Goal: Information Seeking & Learning: Learn about a topic

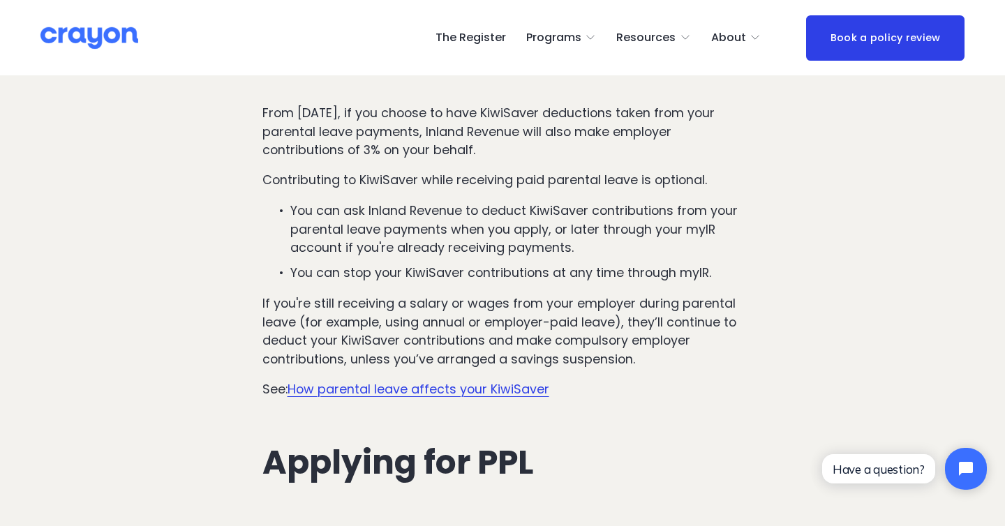
scroll to position [4339, 0]
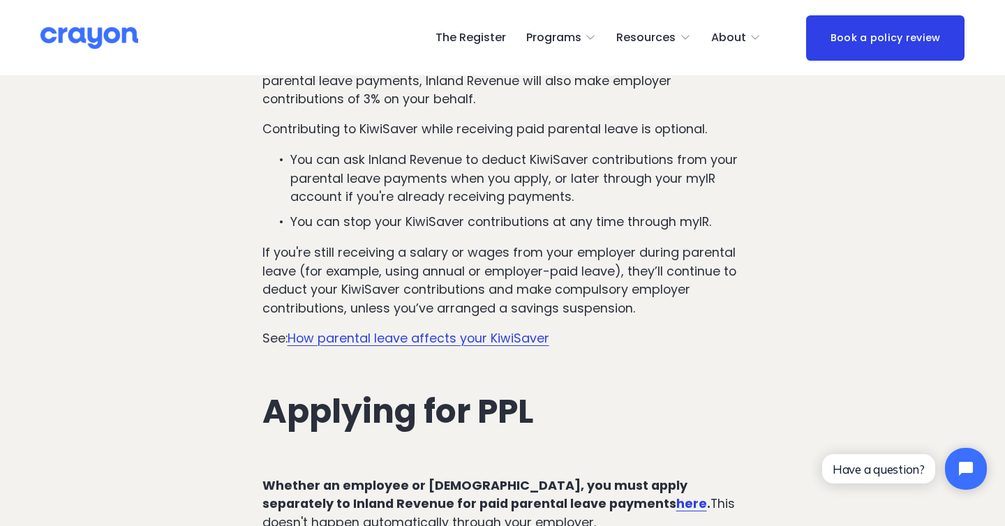
click at [559, 258] on p "If you're still receiving a salary or wages from your employer during parental …" at bounding box center [502, 281] width 481 height 74
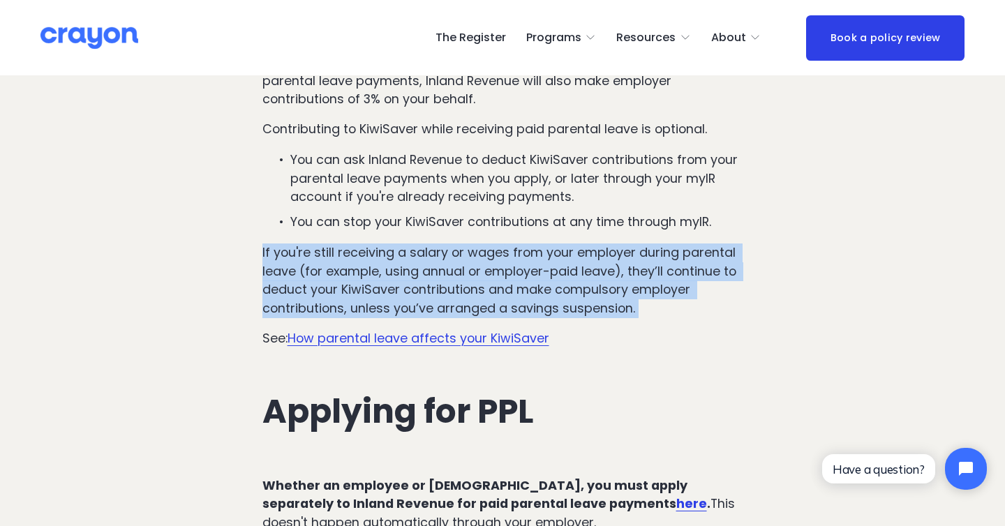
click at [559, 258] on p "If you're still receiving a salary or wages from your employer during parental …" at bounding box center [502, 281] width 481 height 74
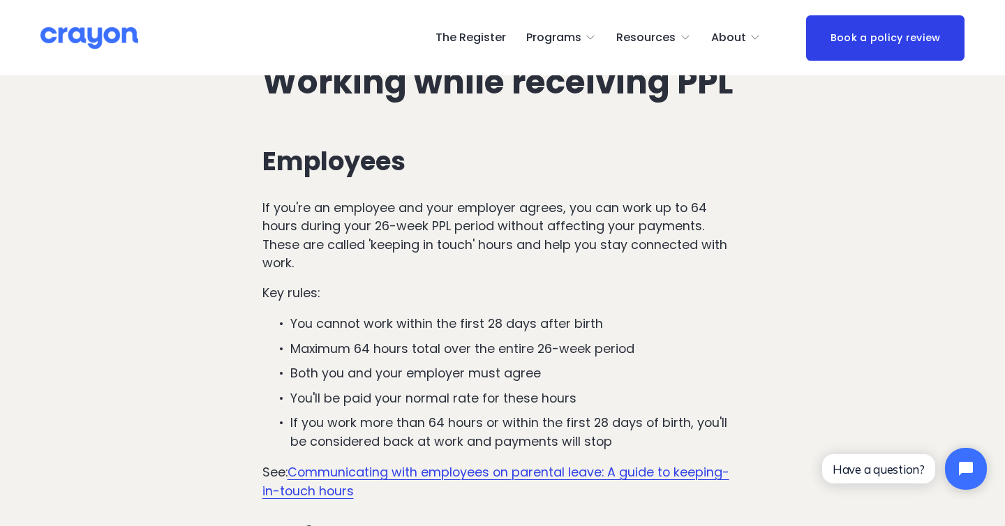
scroll to position [5047, 0]
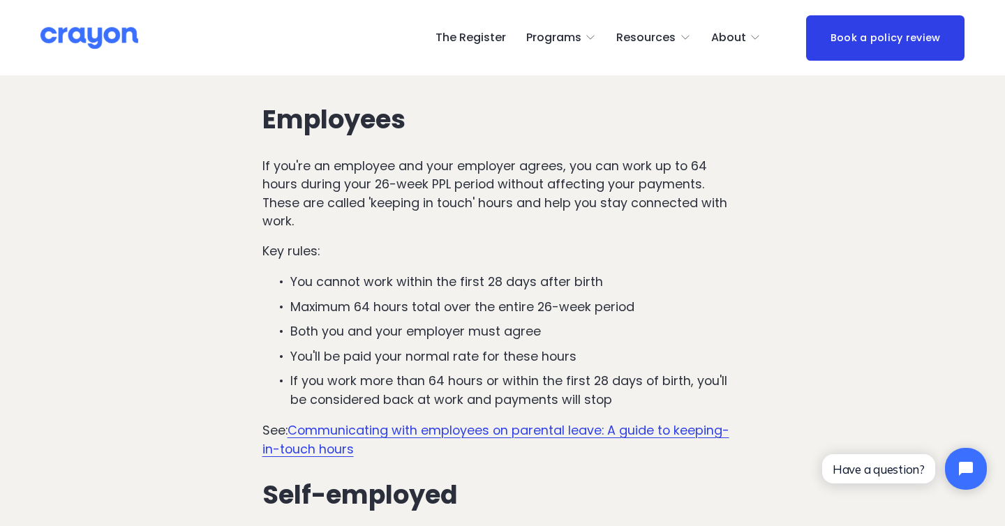
click at [560, 174] on p "If you're an employee and your employer agrees, you can work up to 64 hours dur…" at bounding box center [502, 194] width 481 height 74
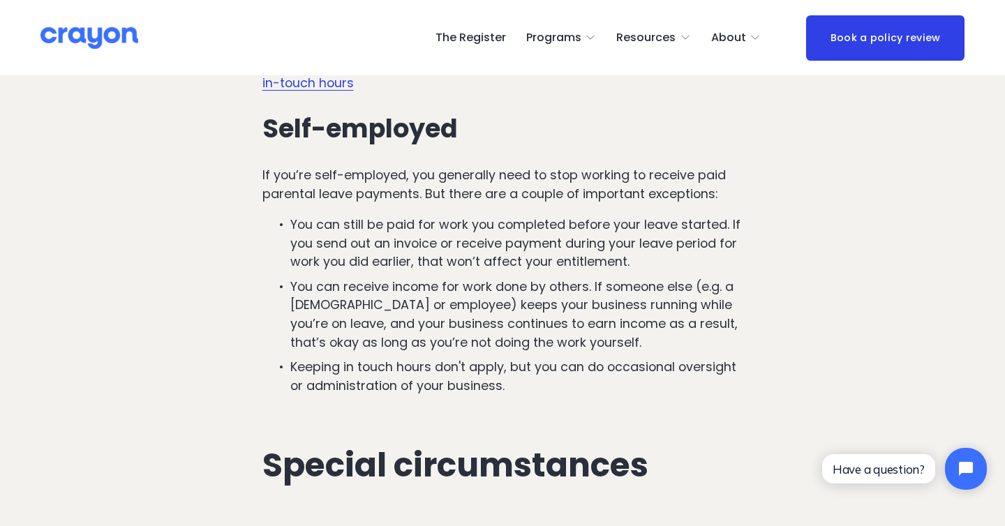
scroll to position [5417, 0]
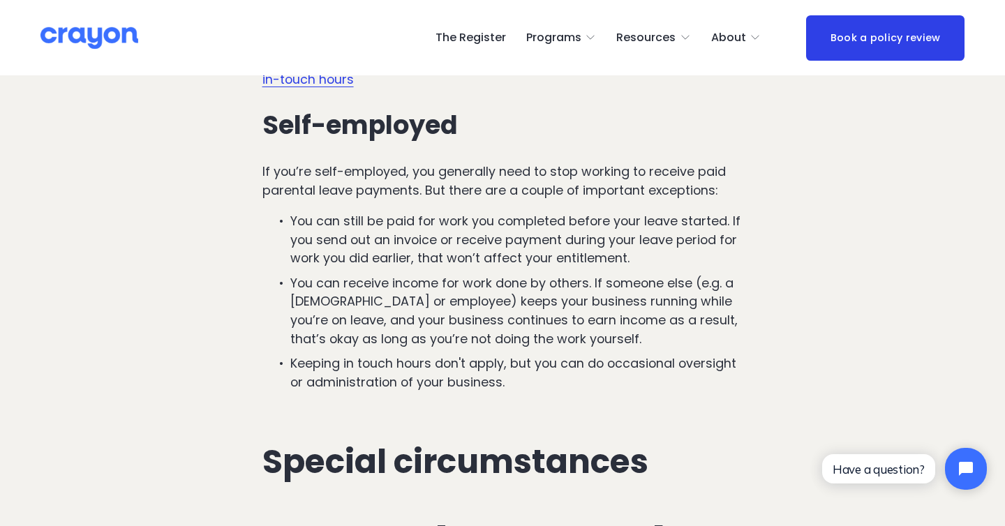
click at [553, 170] on p "If you’re self-employed, you generally need to stop working to receive paid par…" at bounding box center [502, 181] width 481 height 37
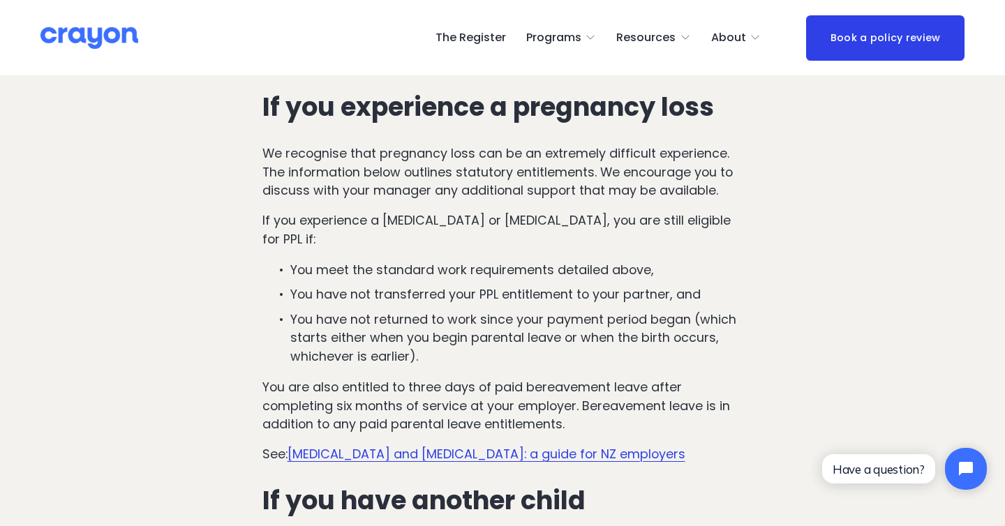
scroll to position [5992, 0]
click at [548, 211] on p "If you experience a [MEDICAL_DATA] or [MEDICAL_DATA], you are still eligible fo…" at bounding box center [502, 229] width 481 height 37
click at [540, 260] on ul "You meet the standard work requirements detailed above, You have not transferre…" at bounding box center [502, 312] width 481 height 105
click at [538, 285] on p "You have not transferred your PPL entitlement to your partner, and" at bounding box center [516, 294] width 453 height 19
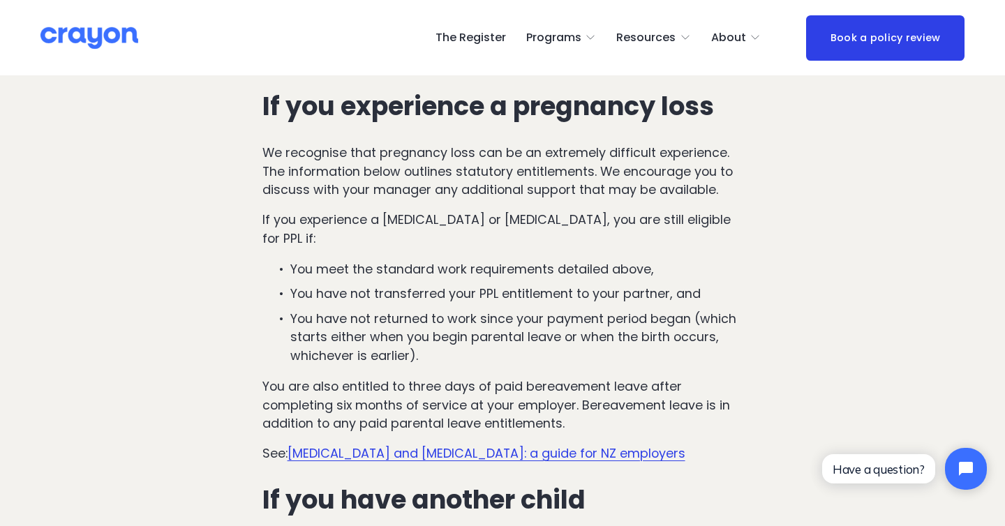
click at [538, 310] on p "You have not returned to work since your payment period began (which starts eit…" at bounding box center [516, 338] width 453 height 56
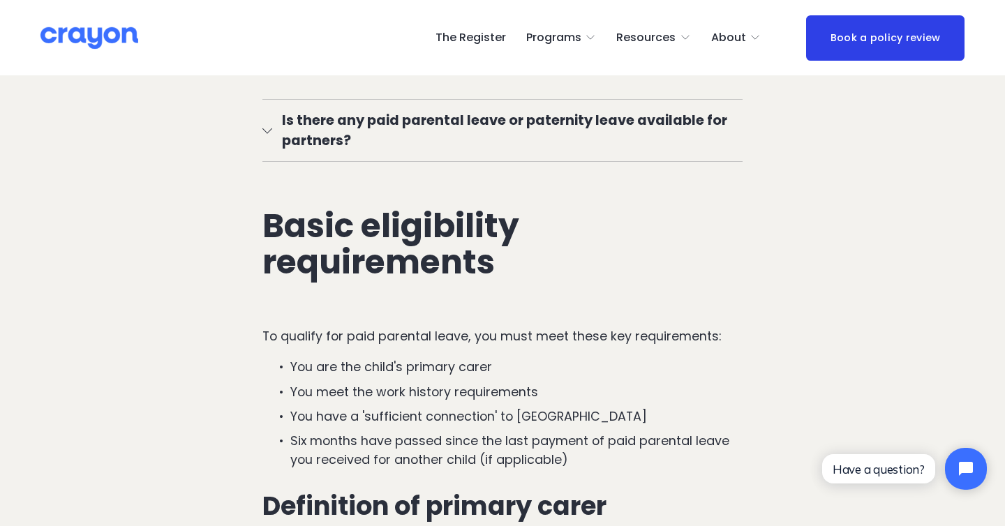
scroll to position [1141, 0]
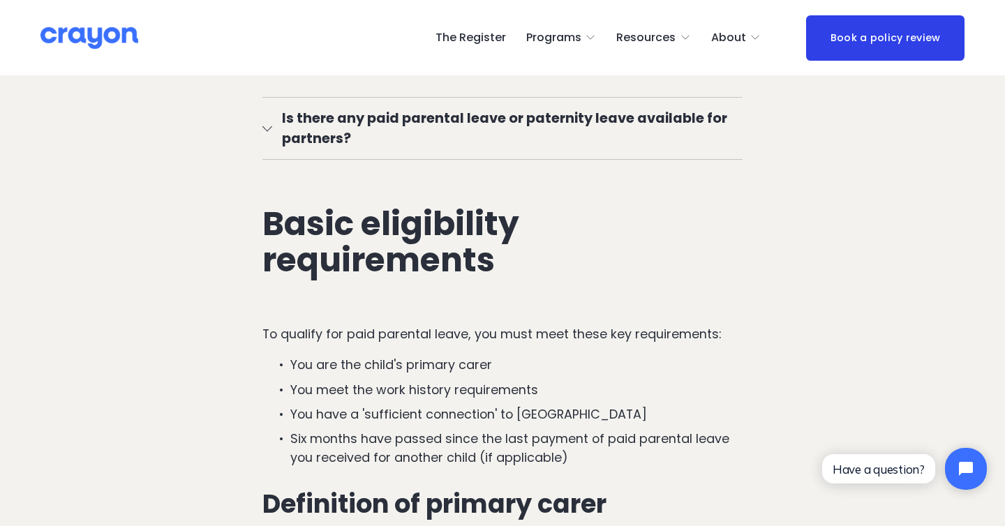
click at [481, 127] on span "Is there any paid parental leave or paternity leave available for partners?" at bounding box center [507, 128] width 471 height 40
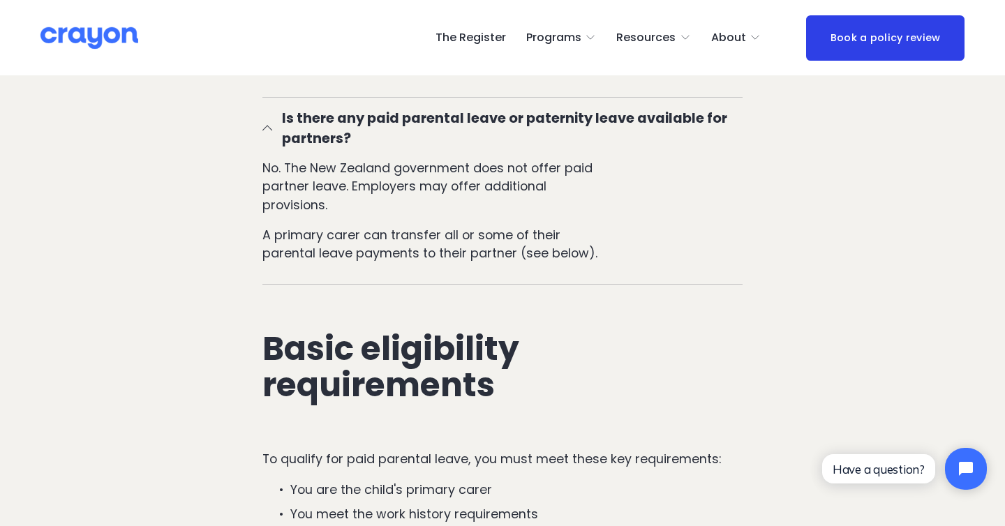
click at [481, 127] on span "Is there any paid parental leave or paternity leave available for partners?" at bounding box center [507, 128] width 471 height 40
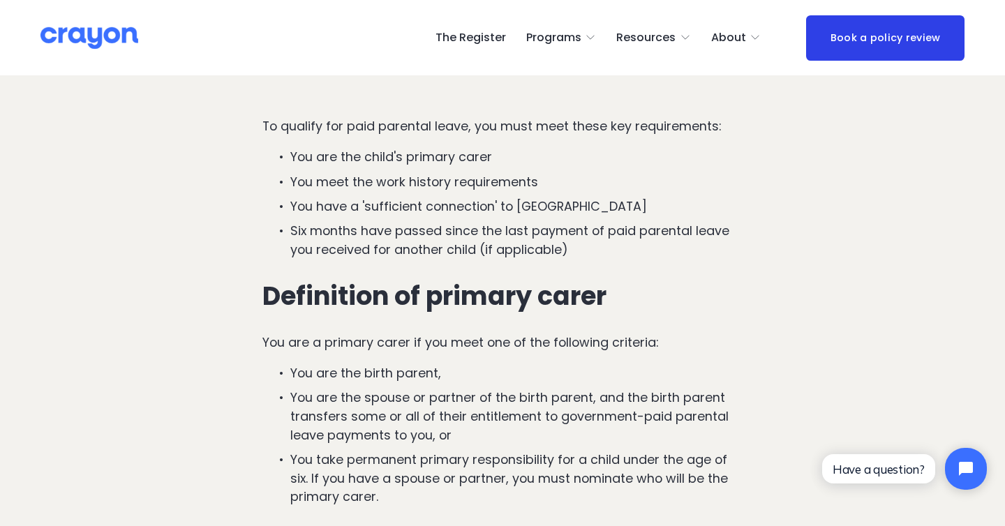
scroll to position [1349, 0]
click at [452, 248] on p "Six months have passed since the last payment of paid parental leave you receiv…" at bounding box center [516, 239] width 453 height 37
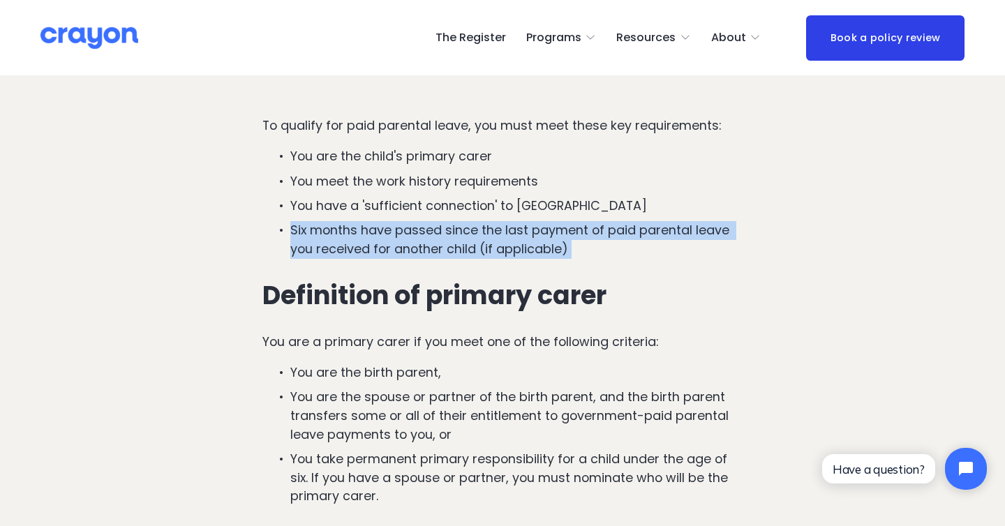
click at [452, 248] on p "Six months have passed since the last payment of paid parental leave you receiv…" at bounding box center [516, 239] width 453 height 37
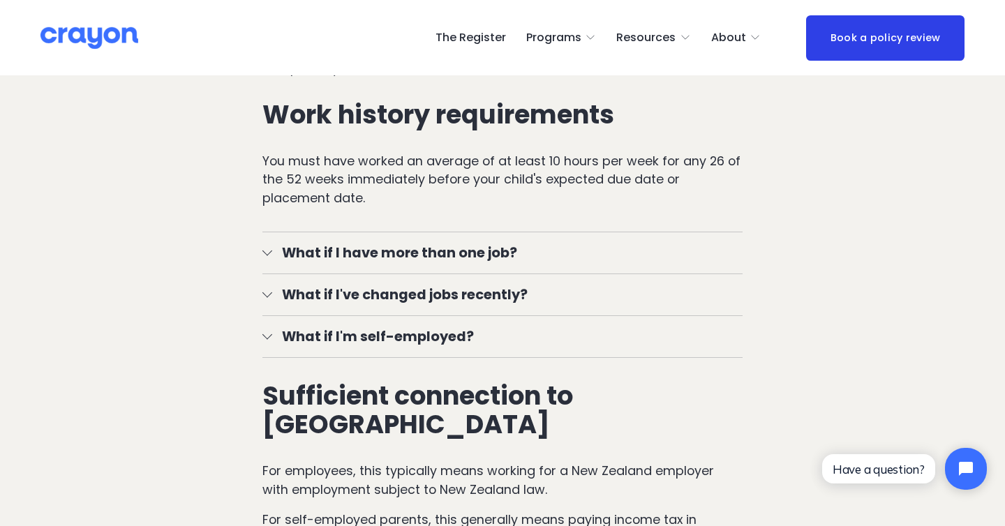
scroll to position [1780, 0]
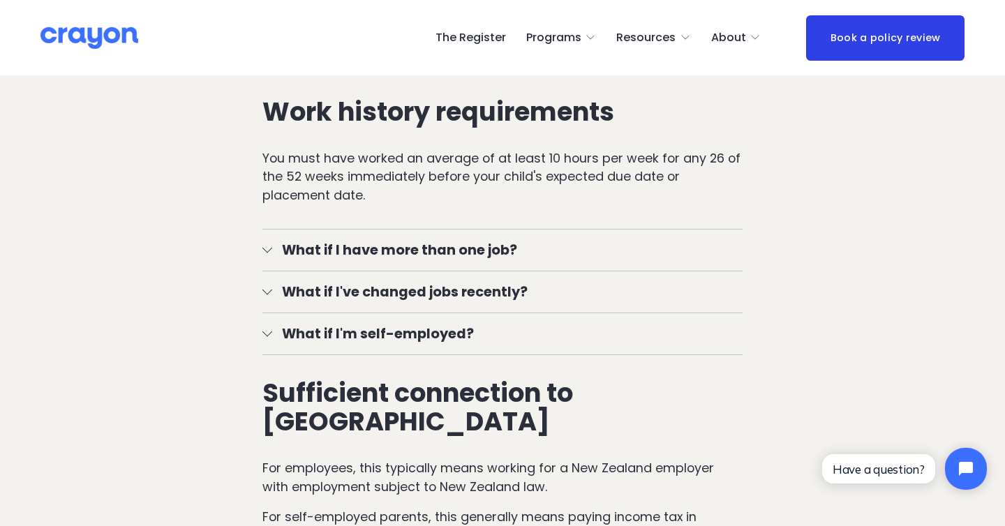
click at [438, 344] on span "What if I'm self-employed?" at bounding box center [507, 334] width 471 height 20
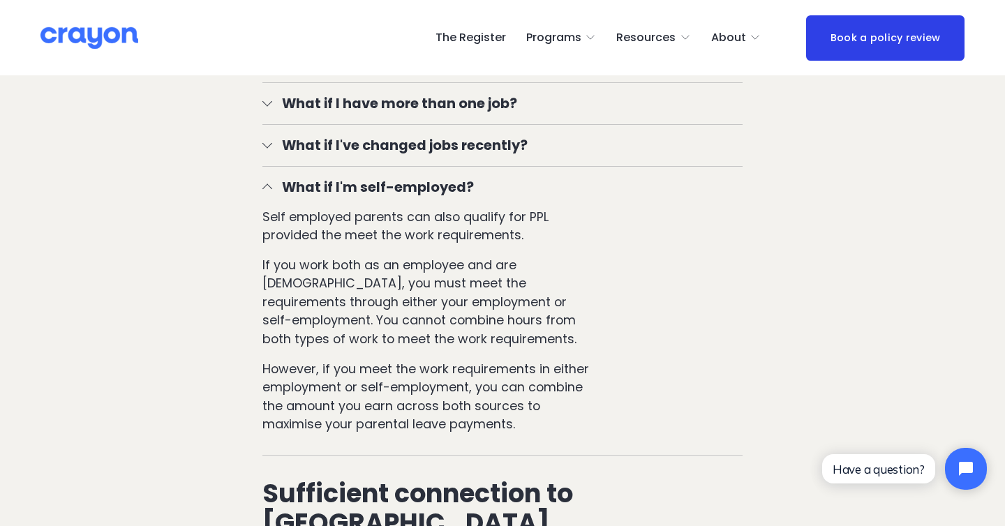
scroll to position [1939, 0]
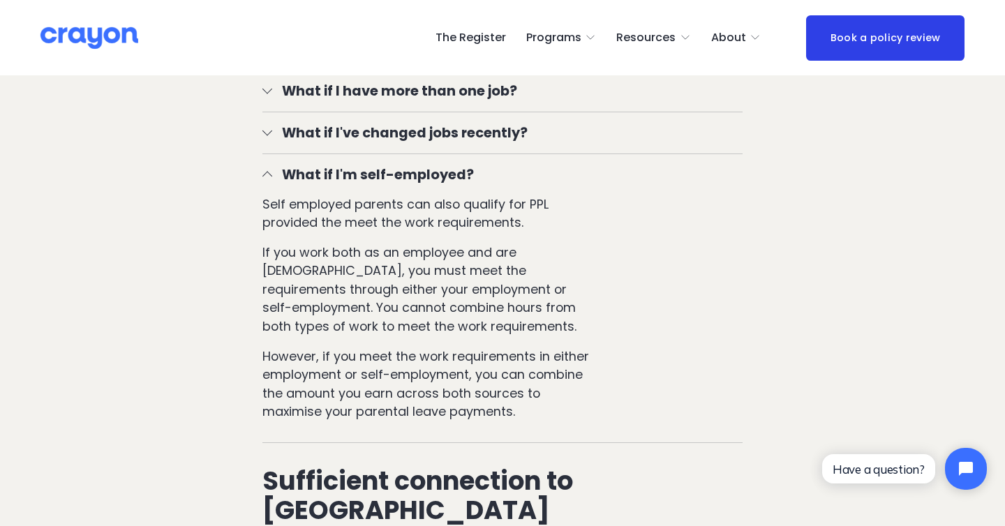
click at [437, 336] on p "If you work both as an employee and are [DEMOGRAPHIC_DATA], you must meet the r…" at bounding box center [430, 290] width 336 height 93
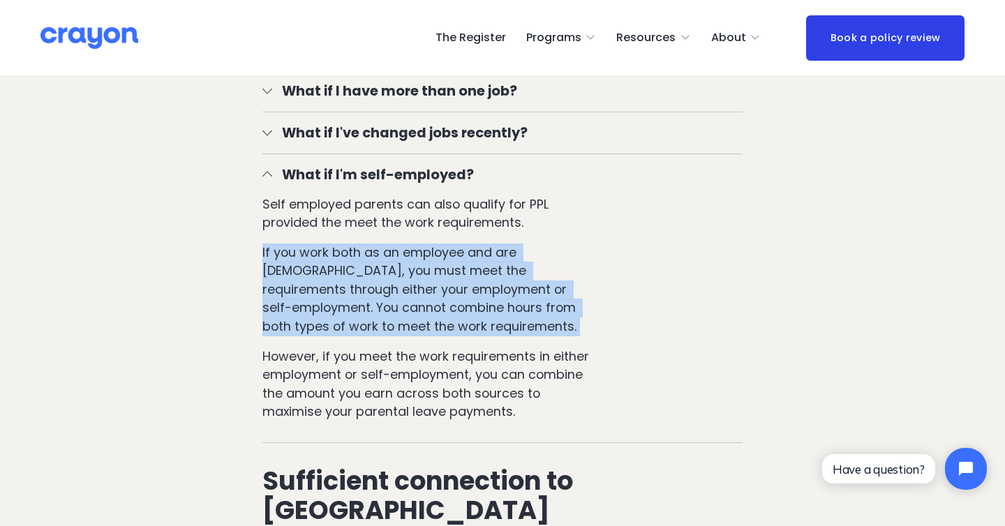
click at [437, 336] on p "If you work both as an employee and are [DEMOGRAPHIC_DATA], you must meet the r…" at bounding box center [430, 290] width 336 height 93
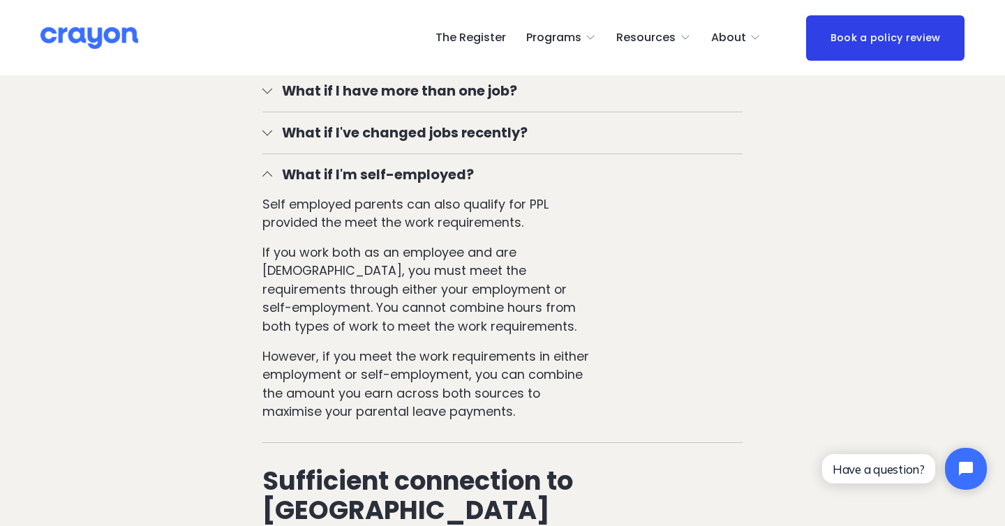
click at [433, 364] on p "However, if you meet the work requirements in either employment or self-employm…" at bounding box center [430, 384] width 336 height 74
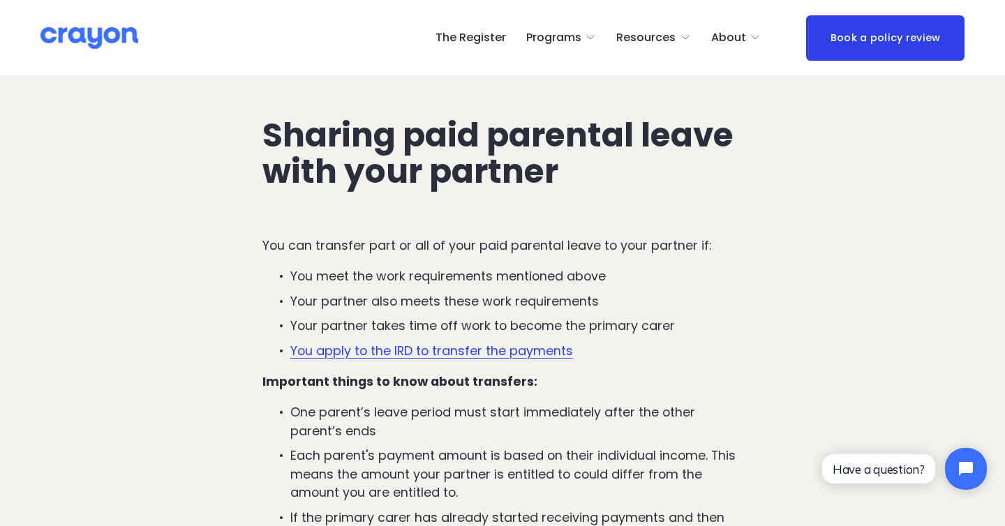
scroll to position [3269, 0]
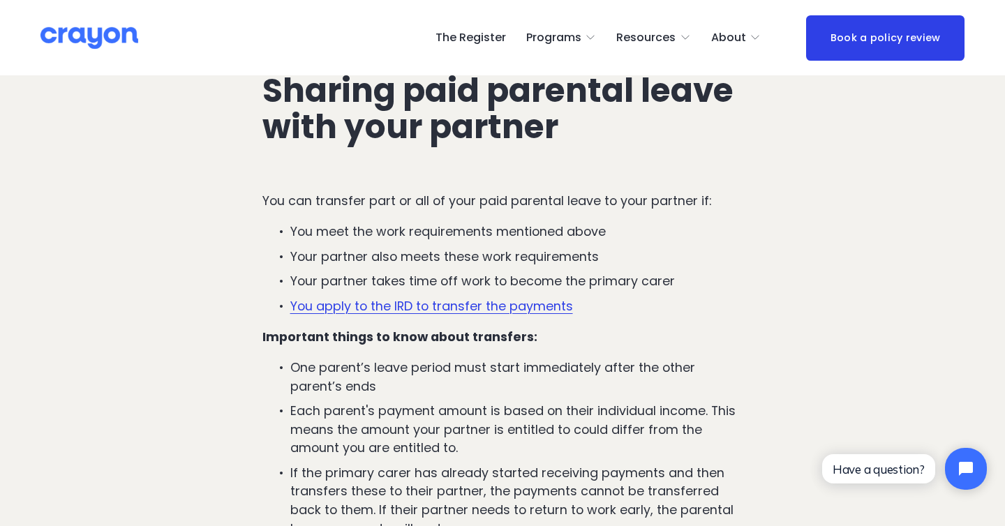
click at [0, 0] on span "Nest: Baby Prep" at bounding box center [0, 0] width 0 height 0
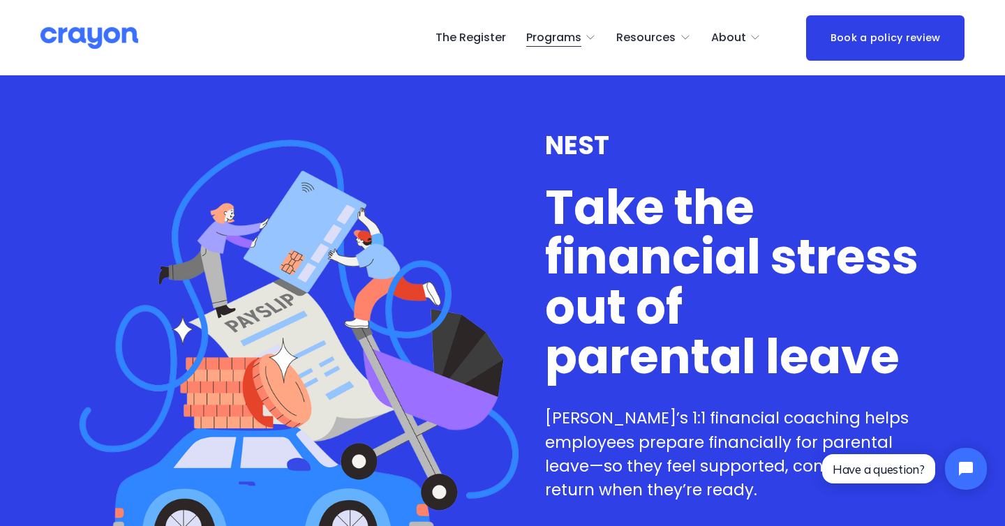
click at [0, 0] on span "About Us" at bounding box center [0, 0] width 0 height 0
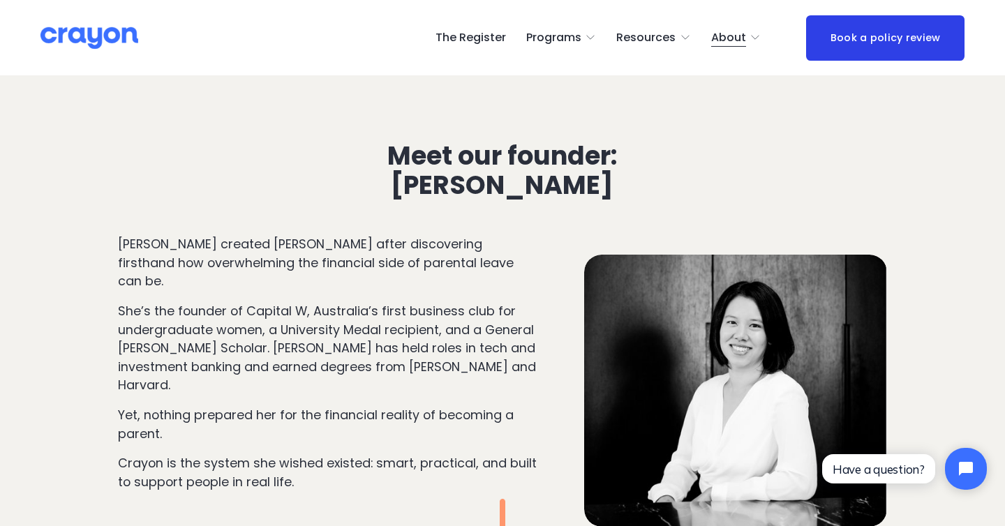
scroll to position [1489, 0]
